Goal: Browse casually

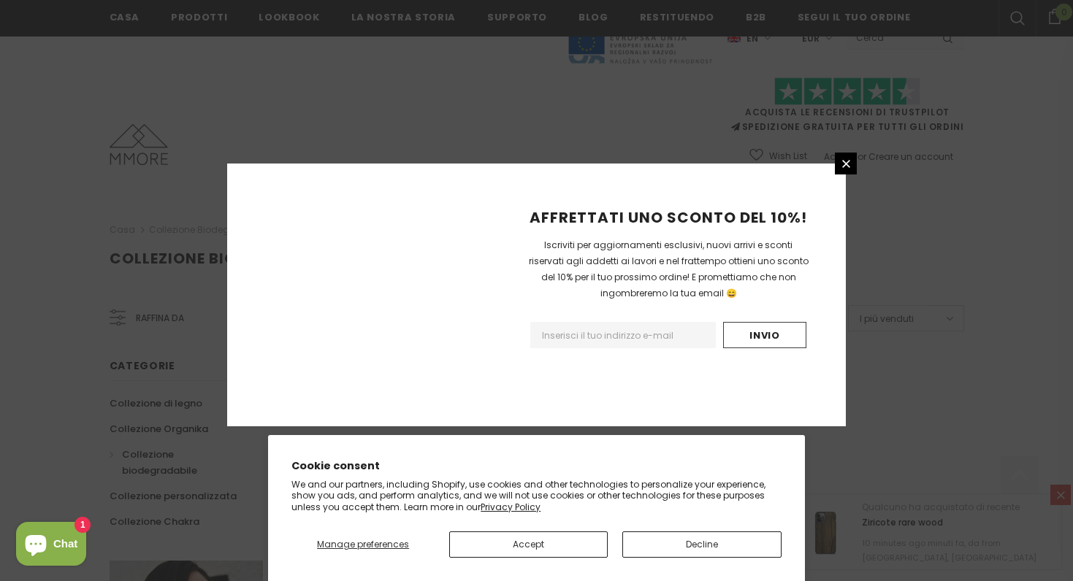
scroll to position [916, 0]
